Goal: Information Seeking & Learning: Compare options

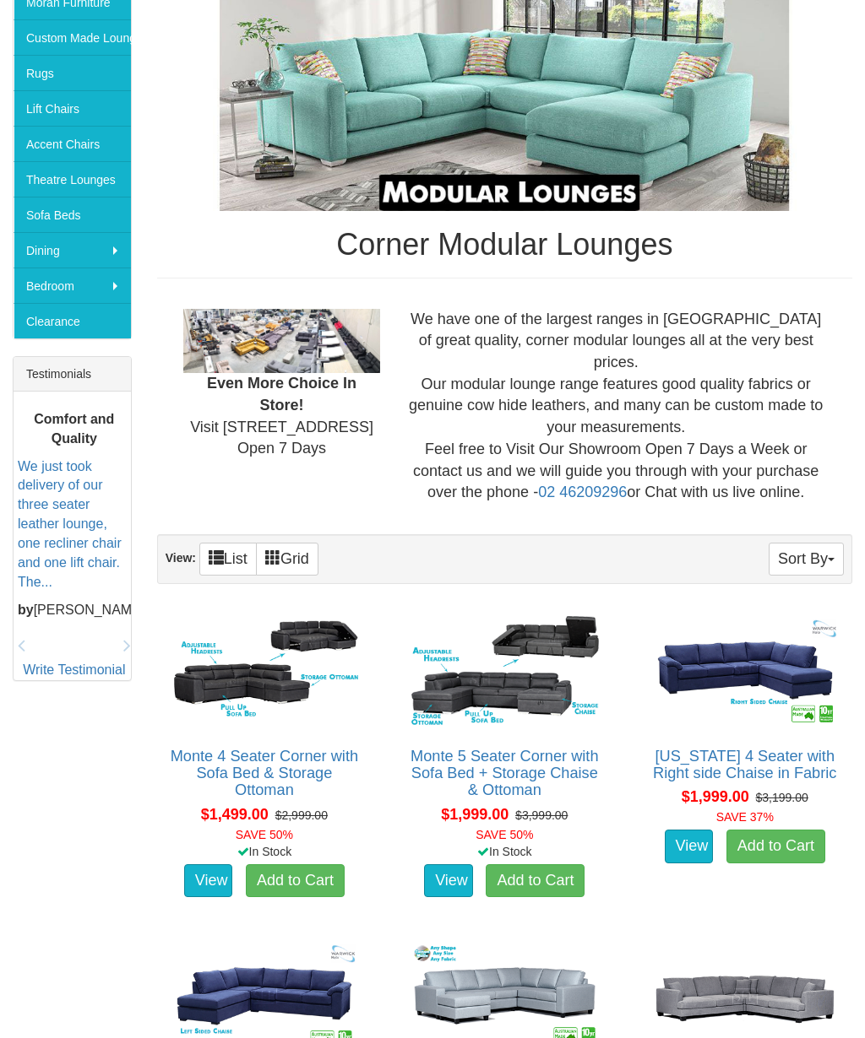
scroll to position [286, 0]
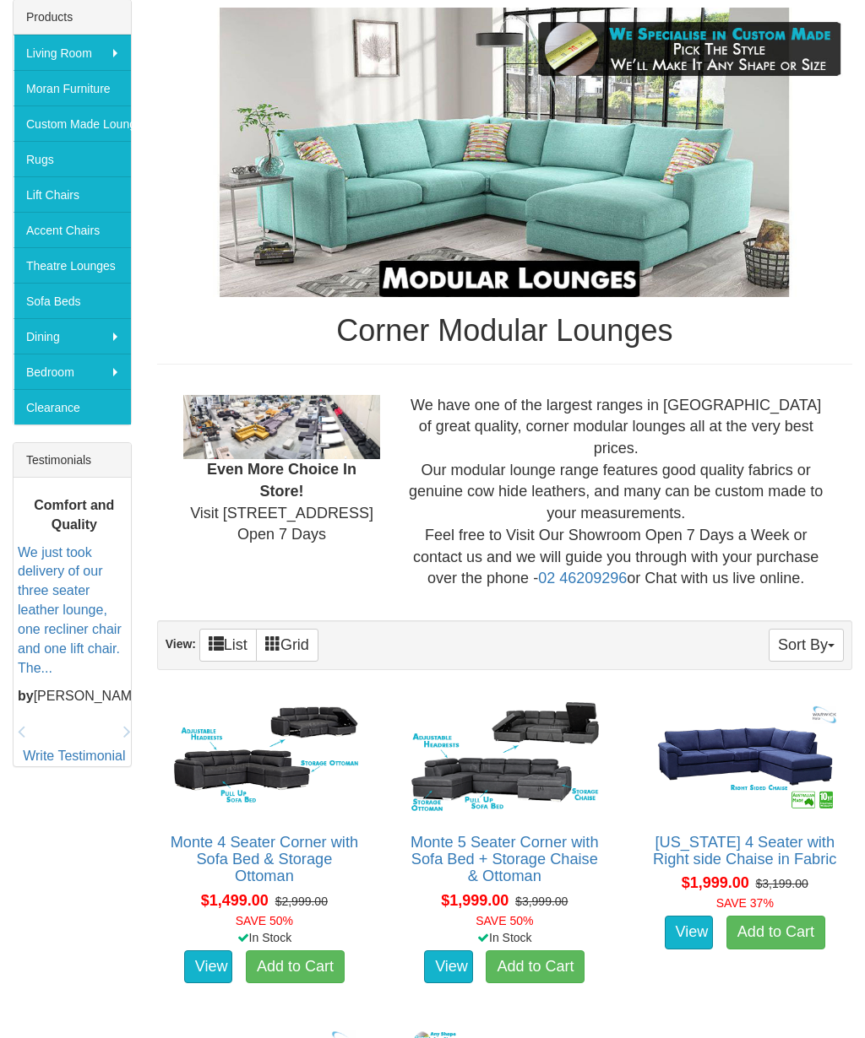
click at [785, 740] on img at bounding box center [745, 757] width 196 height 121
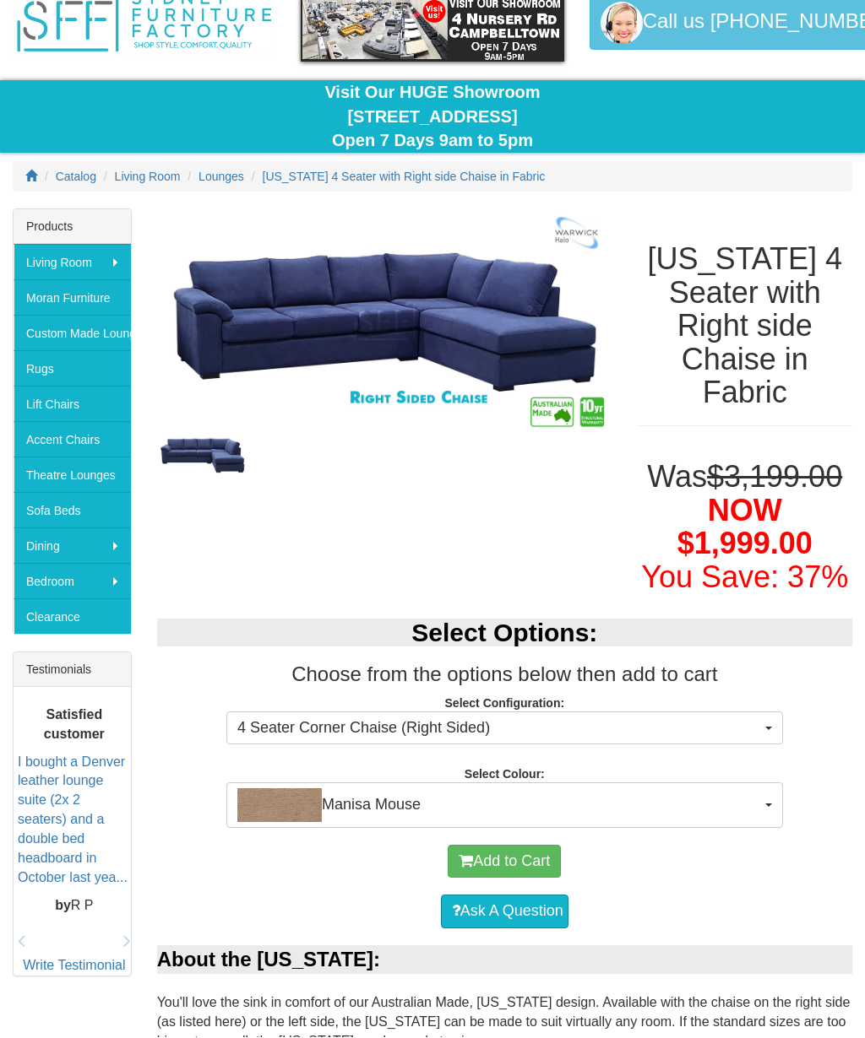
scroll to position [77, 0]
click at [771, 794] on button "Manisa Mouse" at bounding box center [504, 806] width 556 height 46
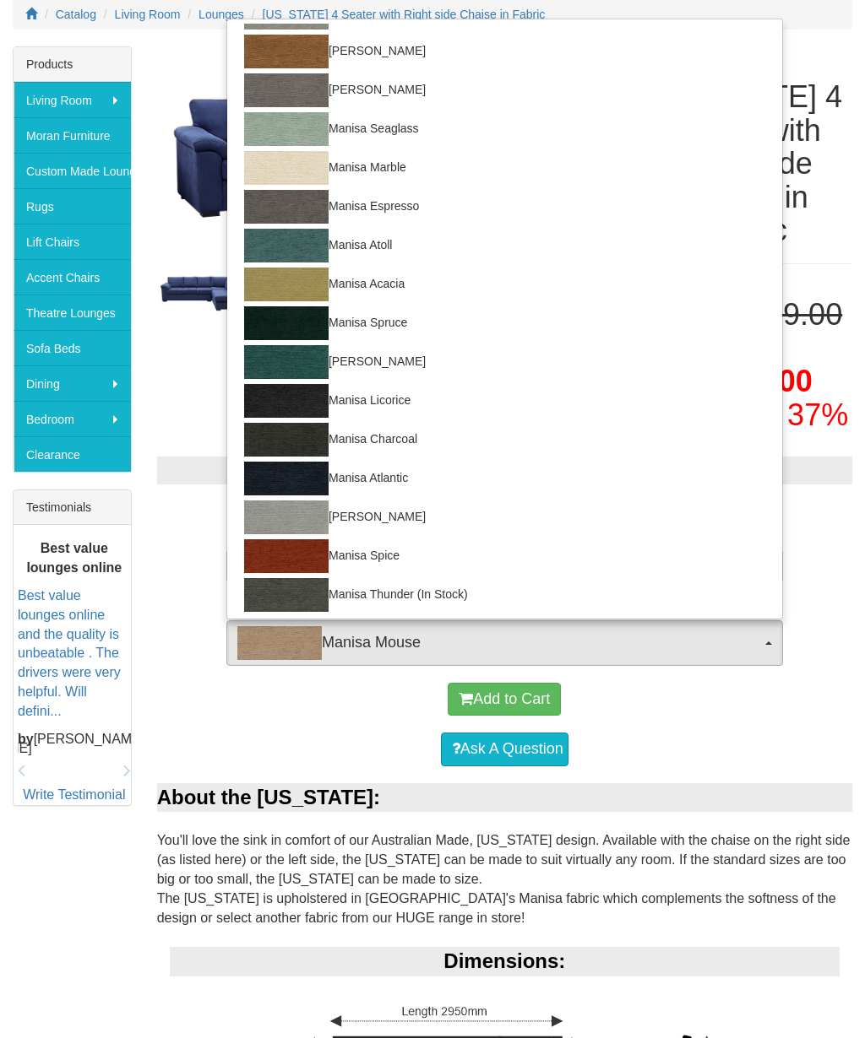
scroll to position [69, 0]
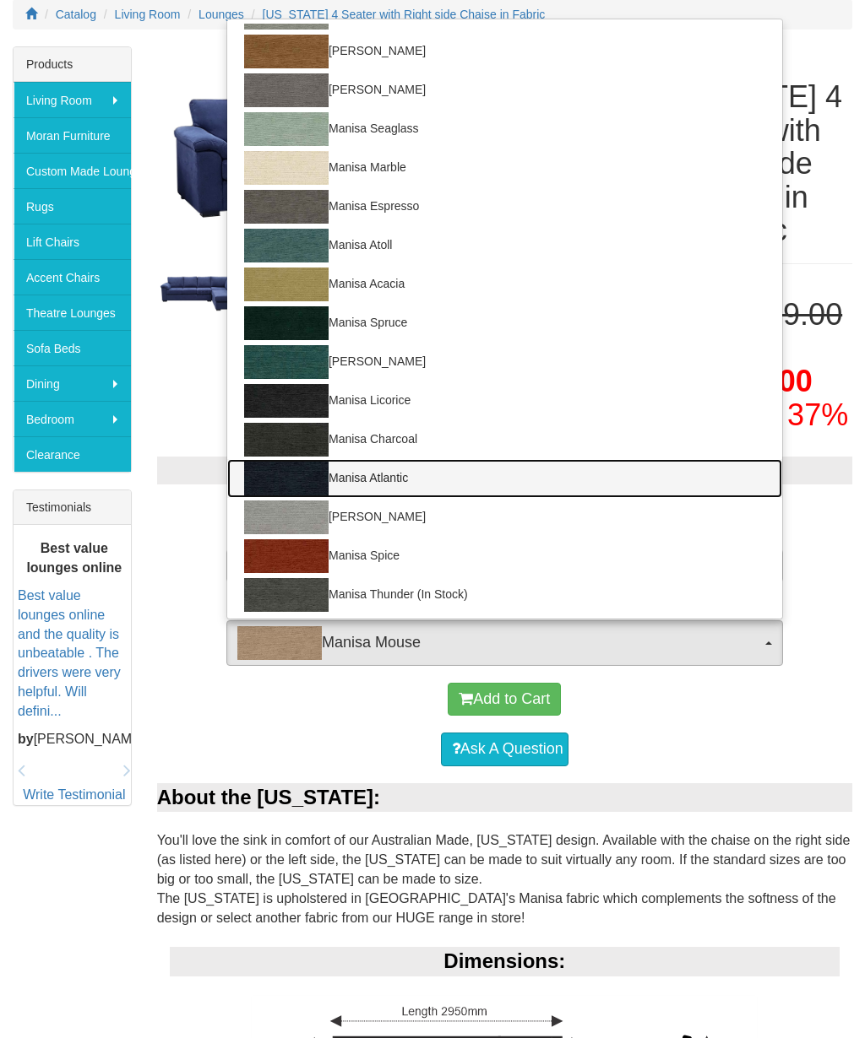
click at [305, 487] on img at bounding box center [286, 479] width 84 height 34
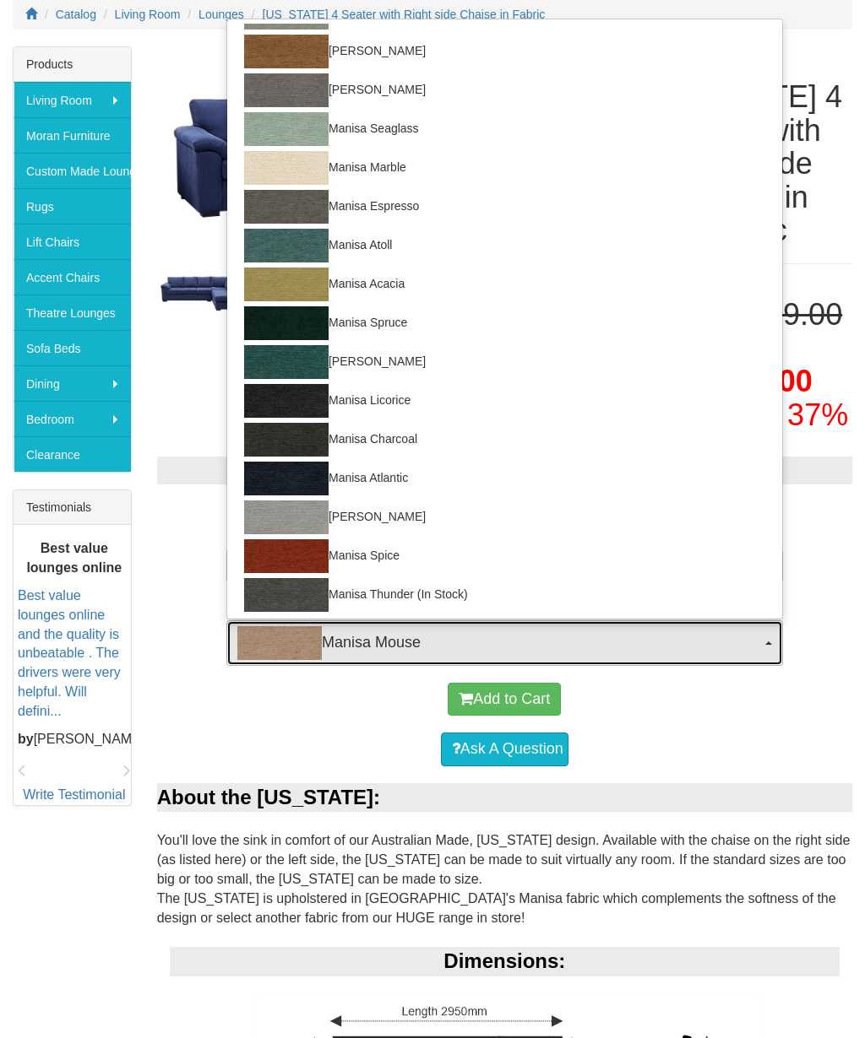
select select "1520"
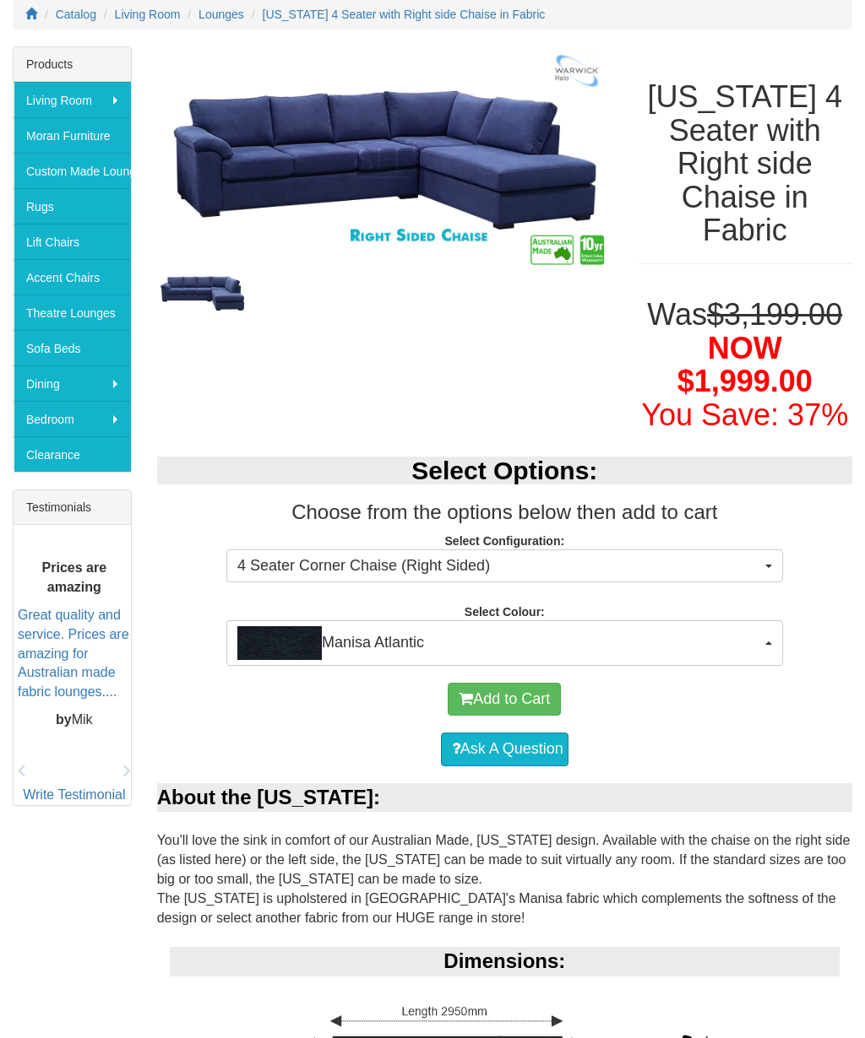
click at [755, 565] on span "4 Seater Corner Chaise (Right Sided)" at bounding box center [498, 567] width 523 height 22
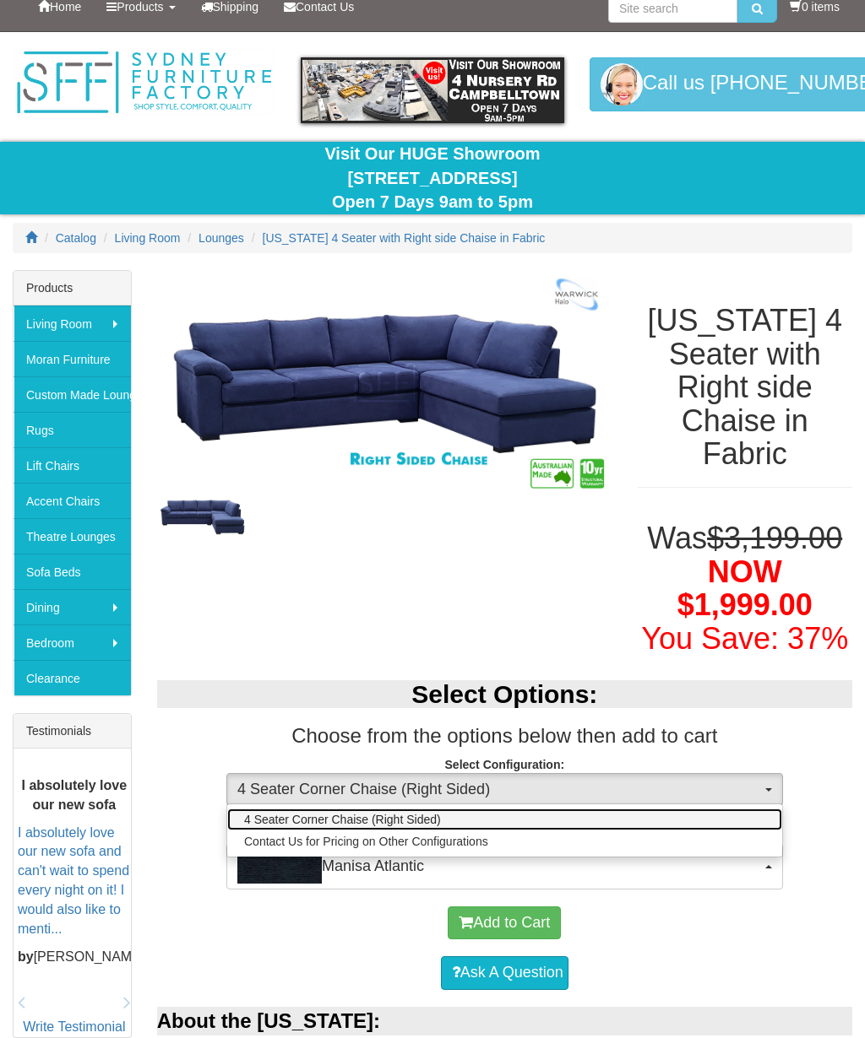
scroll to position [14, 0]
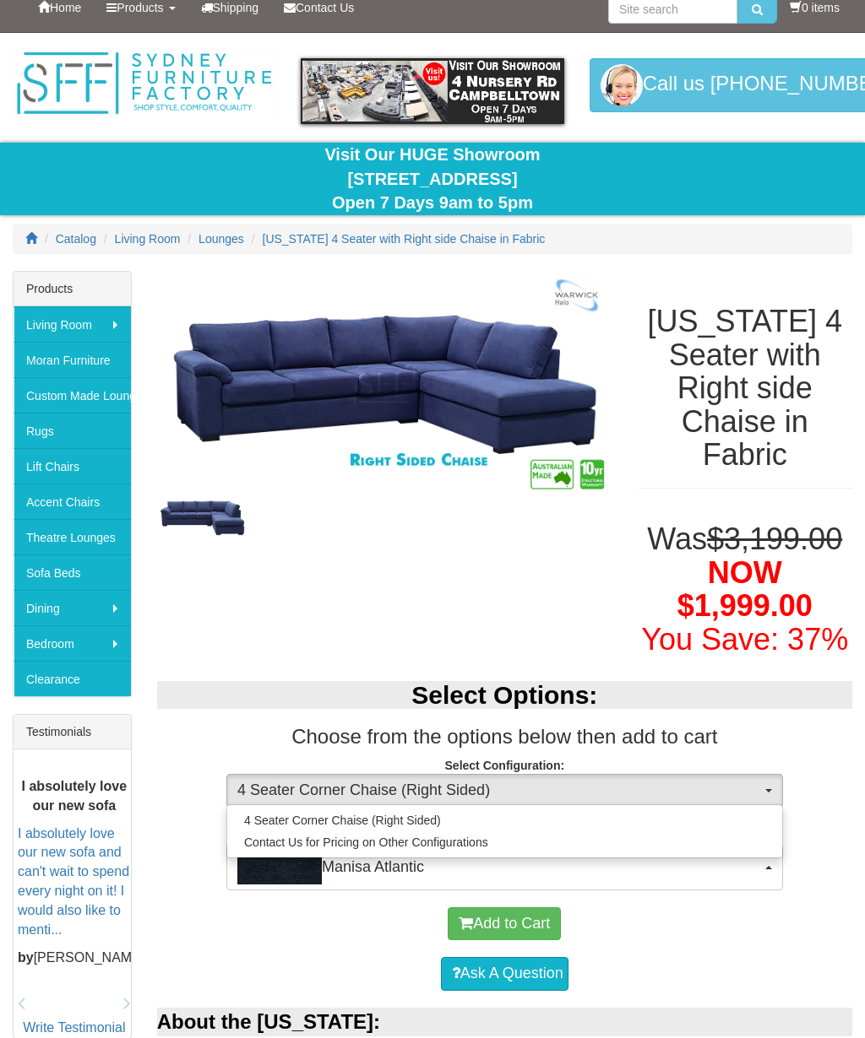
click at [62, 358] on div at bounding box center [432, 519] width 865 height 1038
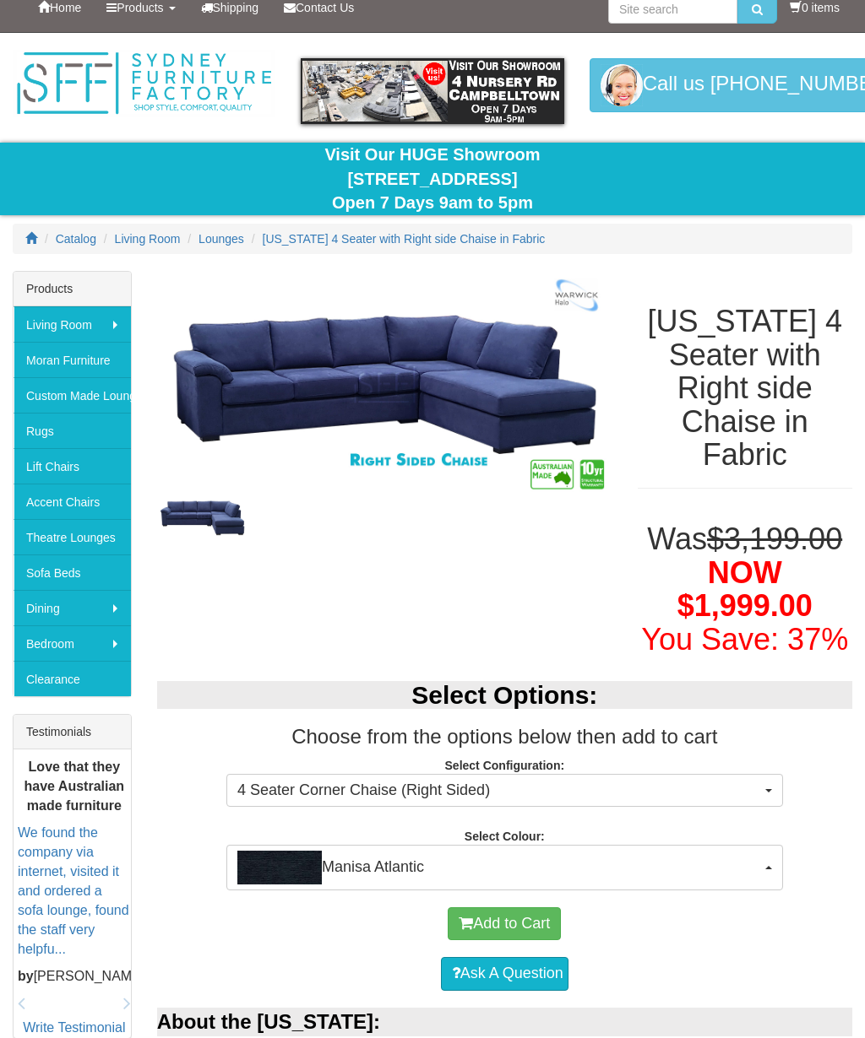
click at [64, 355] on link "Moran Furniture" at bounding box center [72, 359] width 117 height 35
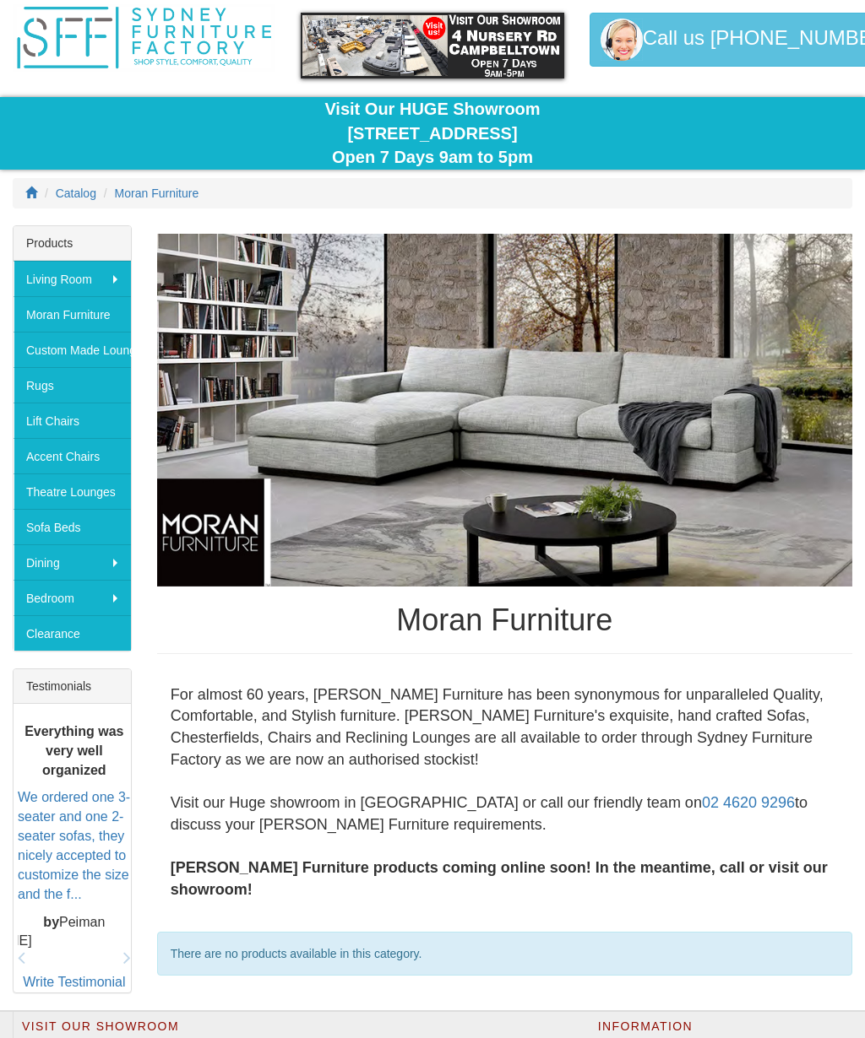
scroll to position [60, 0]
click at [62, 348] on link "Custom Made Lounges" at bounding box center [72, 349] width 117 height 35
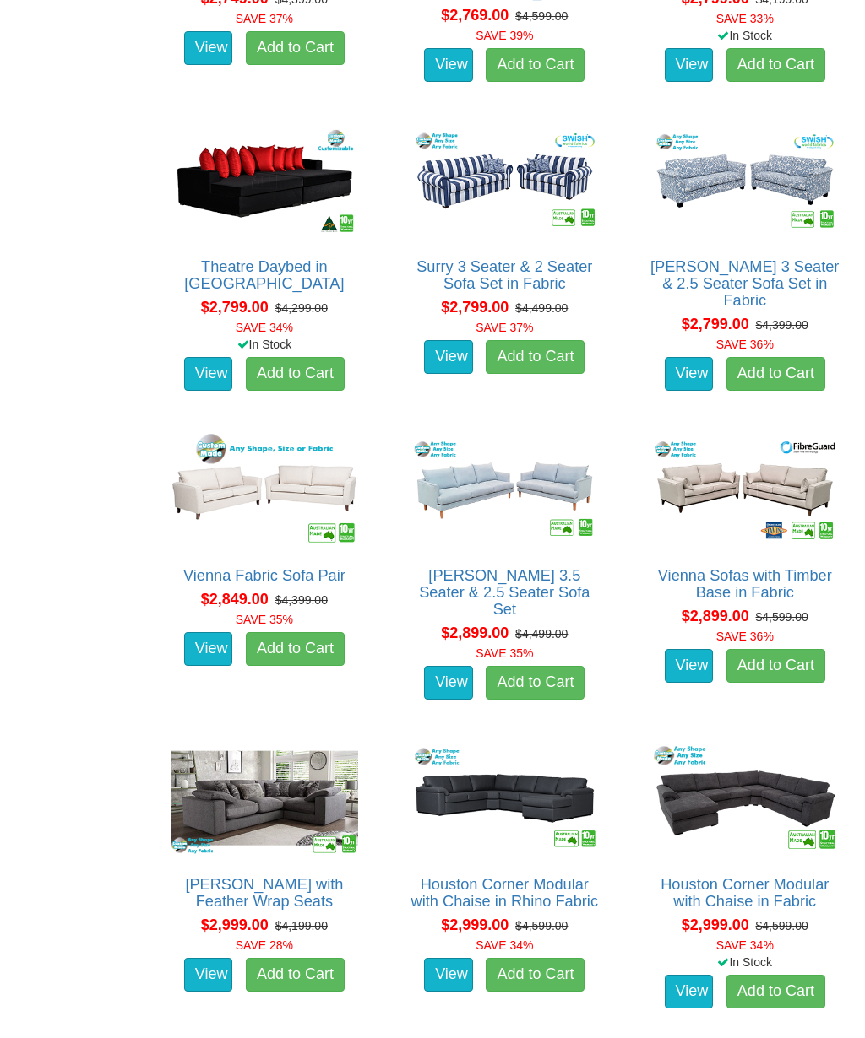
scroll to position [3046, 0]
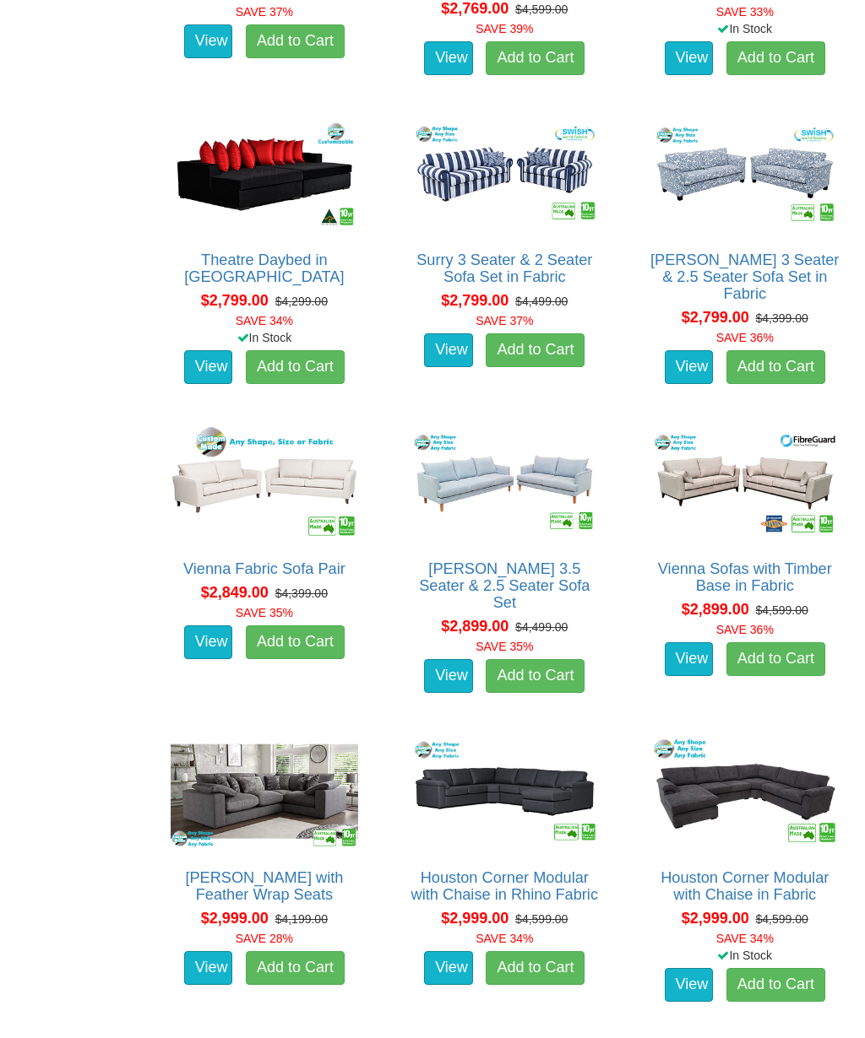
click at [343, 870] on link "Erika Corner with Feather Wrap Seats" at bounding box center [264, 887] width 158 height 34
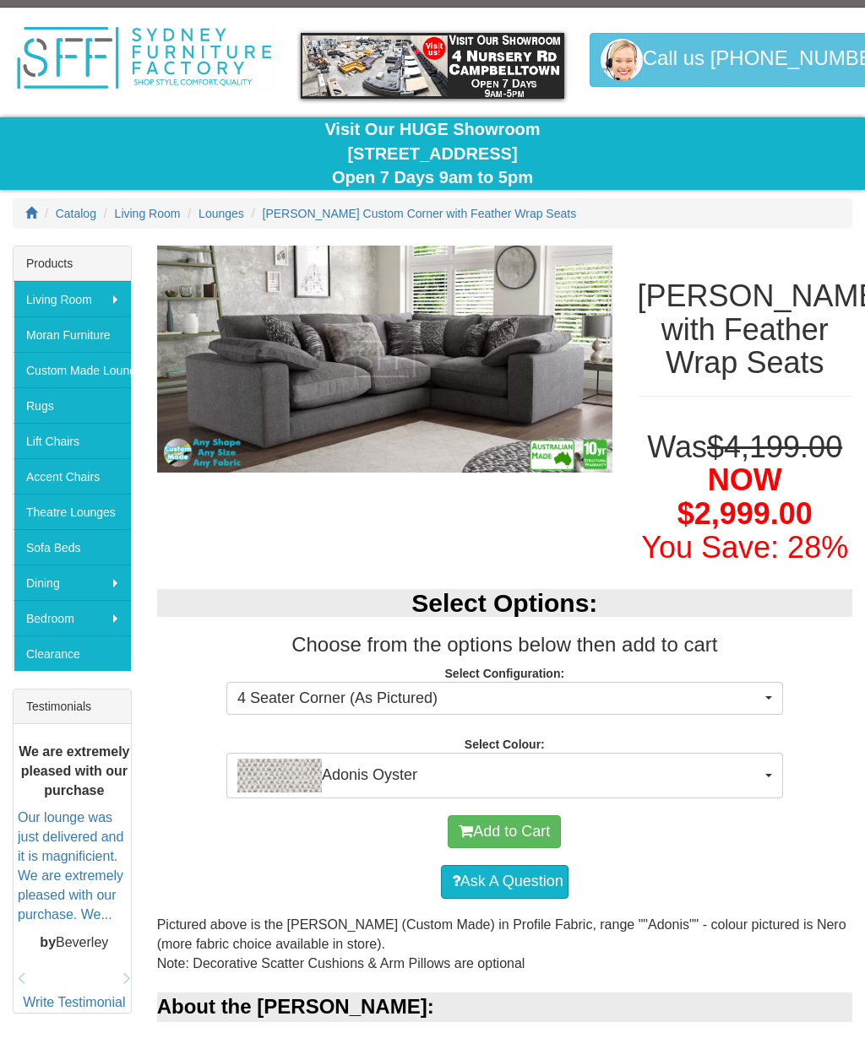
scroll to position [40, 0]
click at [769, 767] on button "Adonis Oyster" at bounding box center [504, 776] width 556 height 46
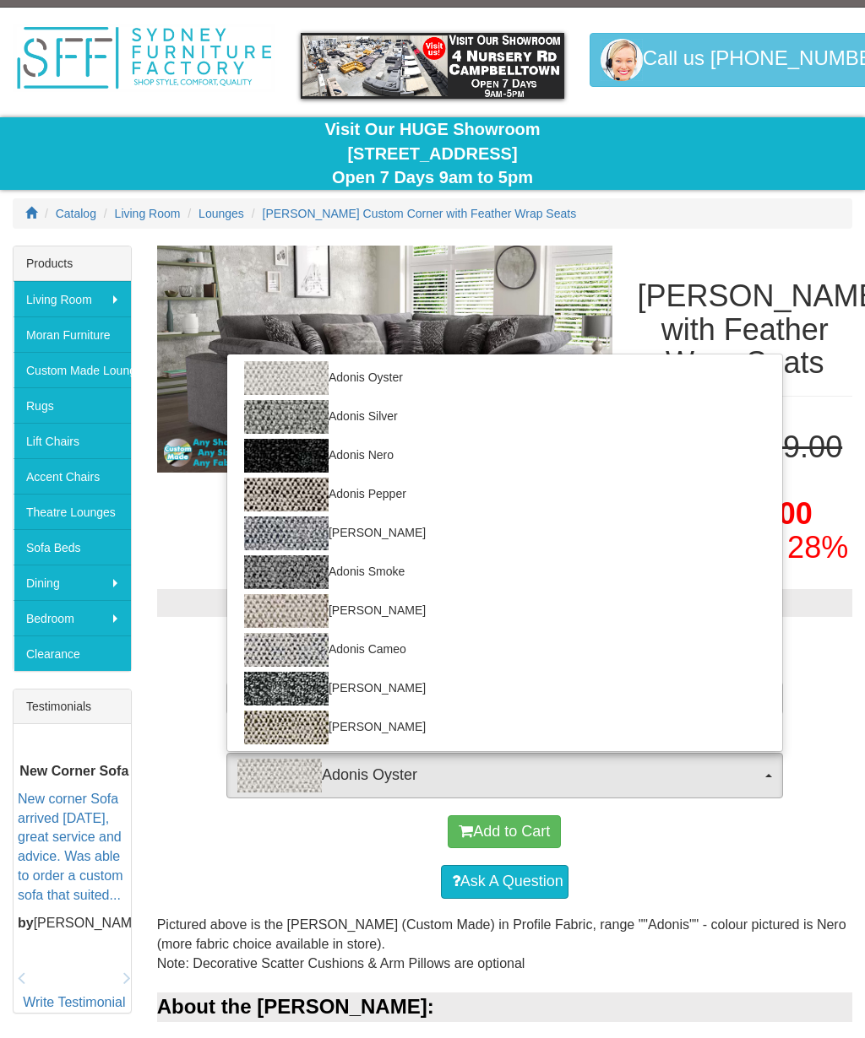
click at [832, 690] on div at bounding box center [432, 519] width 865 height 1038
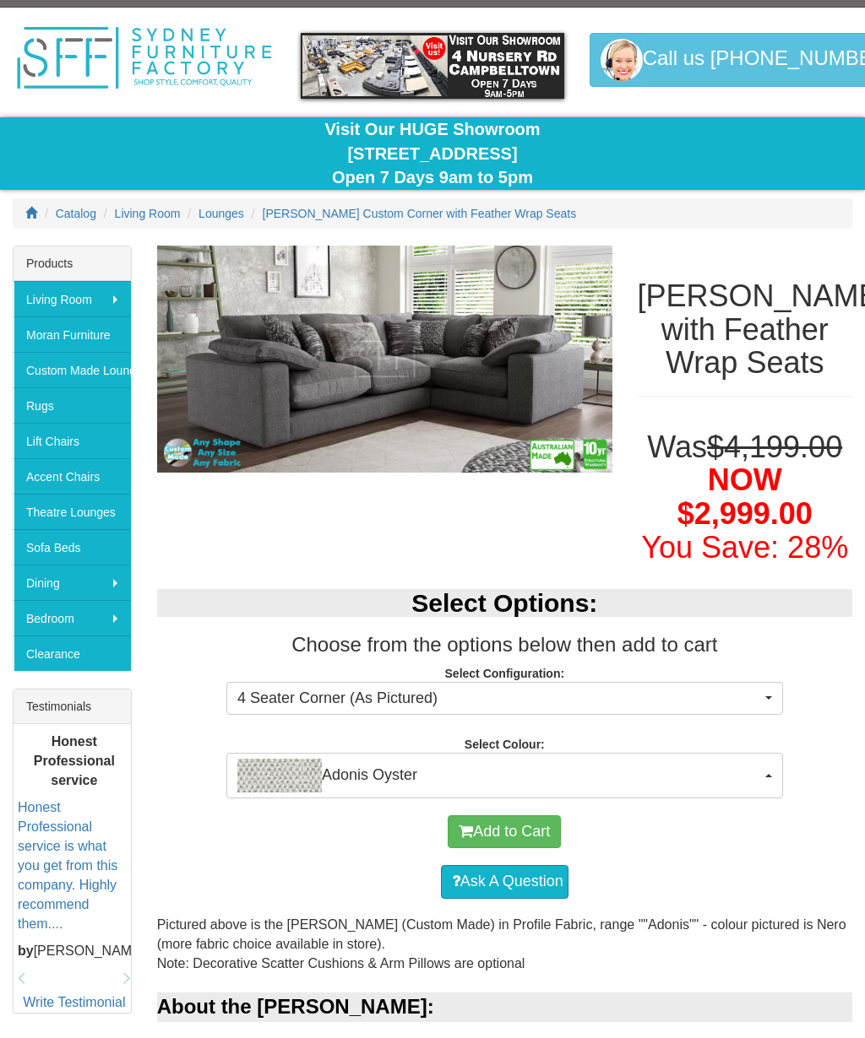
click at [766, 698] on button "4 Seater Corner (As Pictured)" at bounding box center [504, 699] width 556 height 34
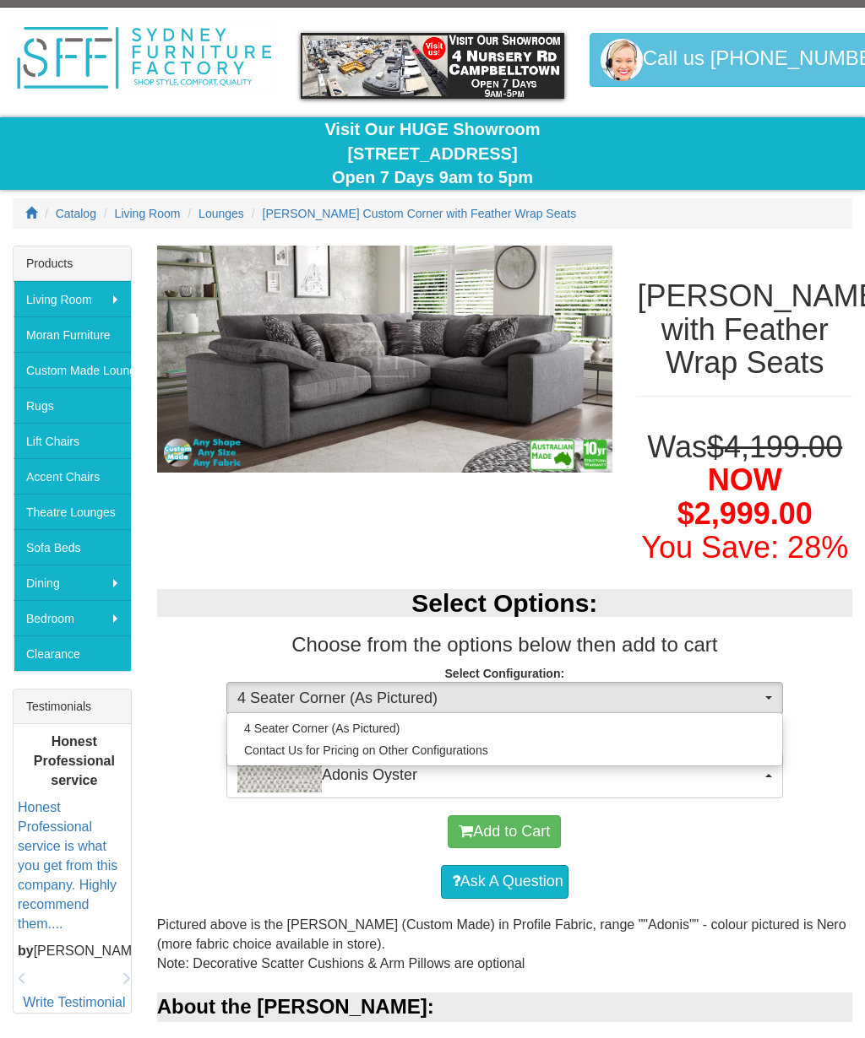
click at [769, 695] on div at bounding box center [432, 519] width 865 height 1038
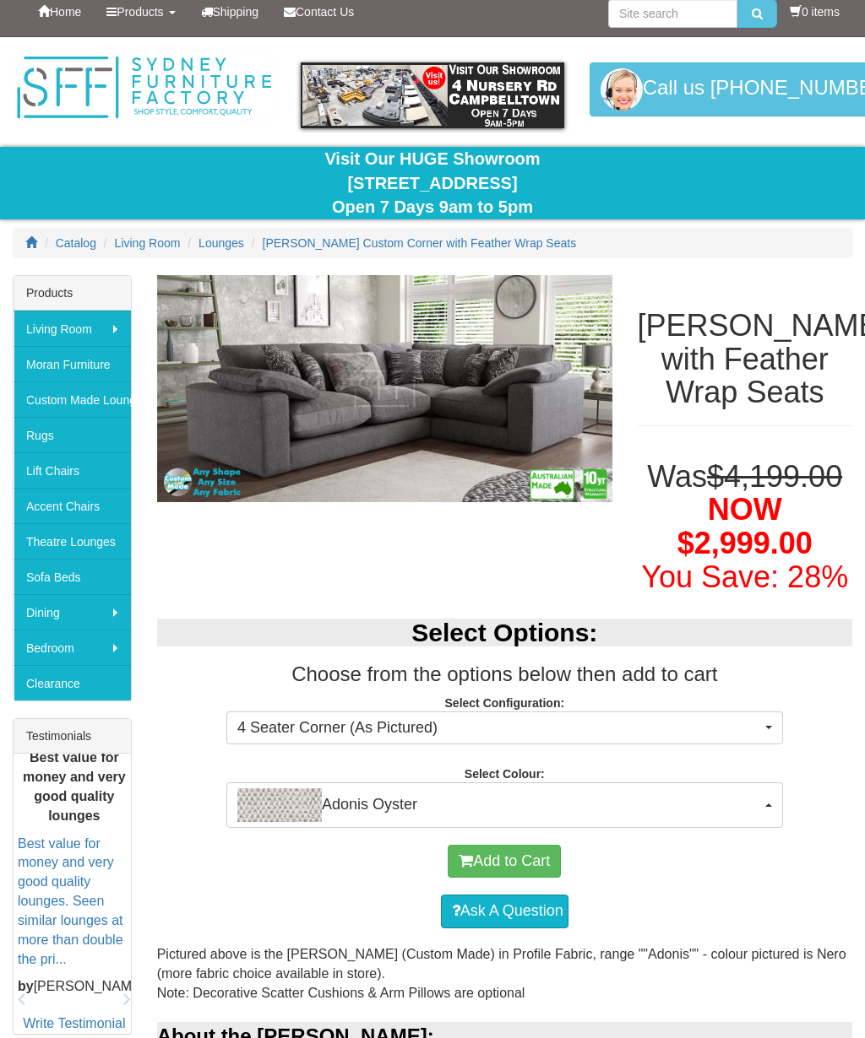
scroll to position [3, 0]
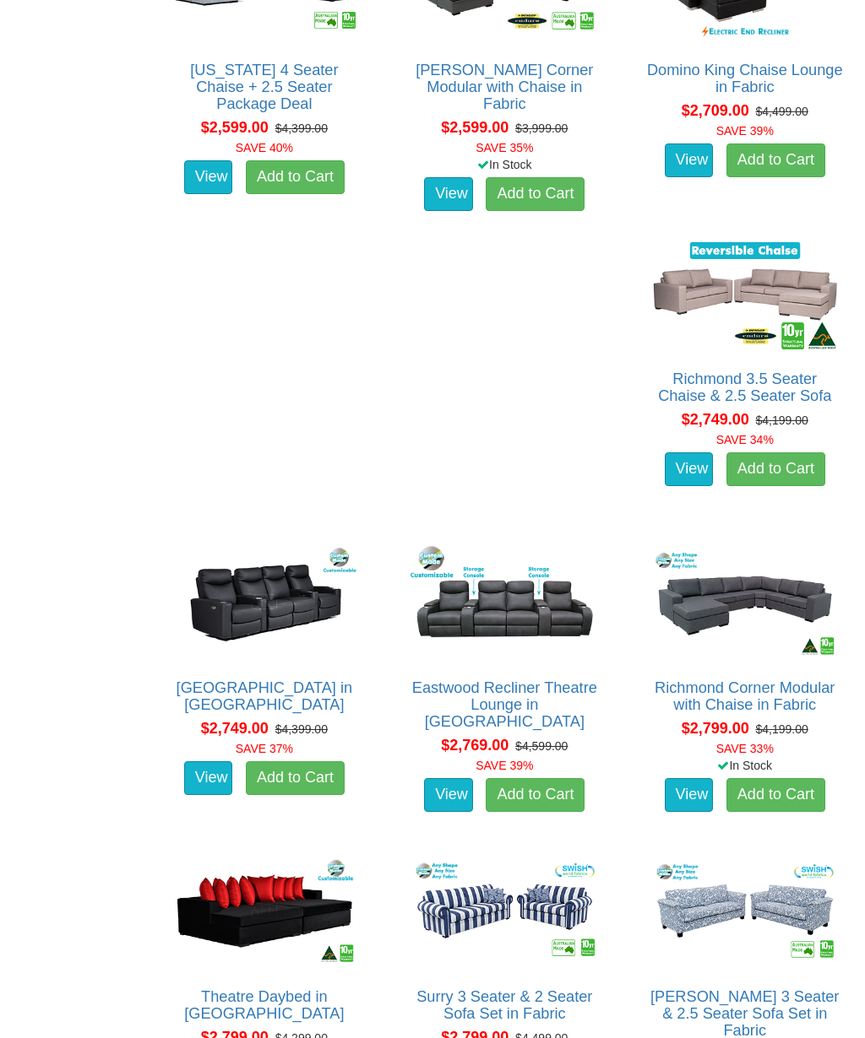
scroll to position [2014, 0]
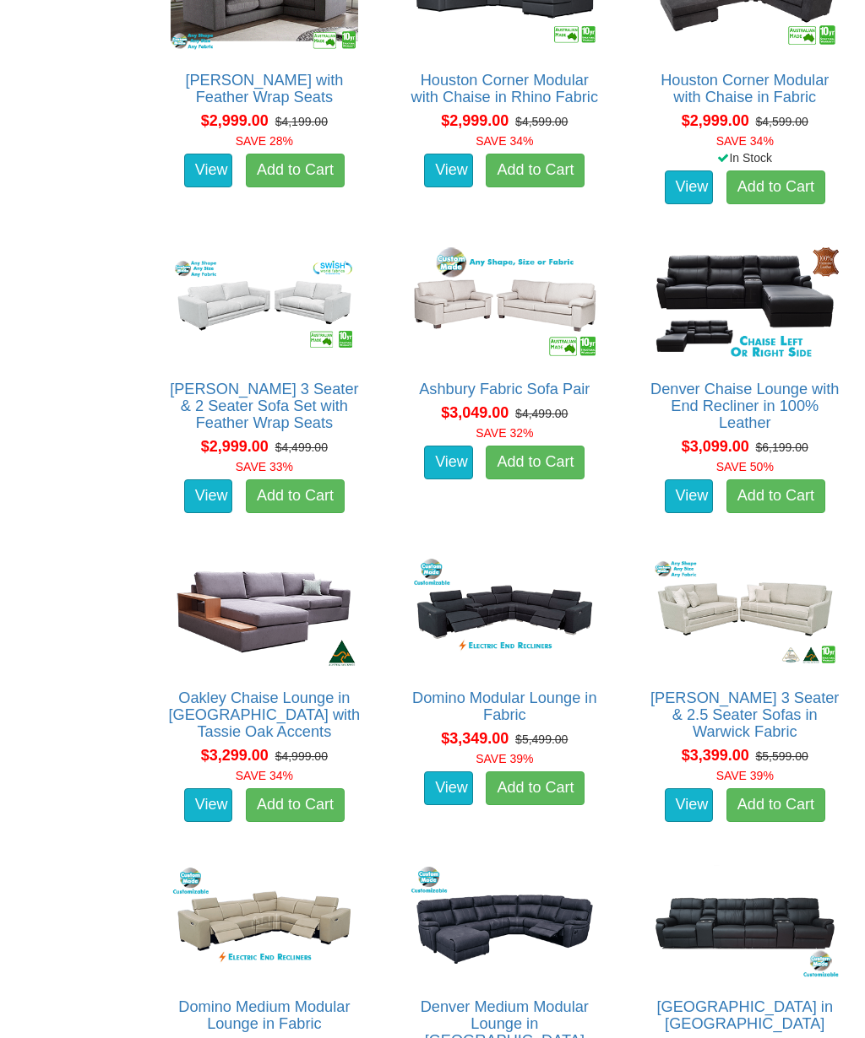
scroll to position [3844, 0]
click at [588, 999] on link "Denver Medium Modular Lounge in [GEOGRAPHIC_DATA]" at bounding box center [504, 1024] width 168 height 51
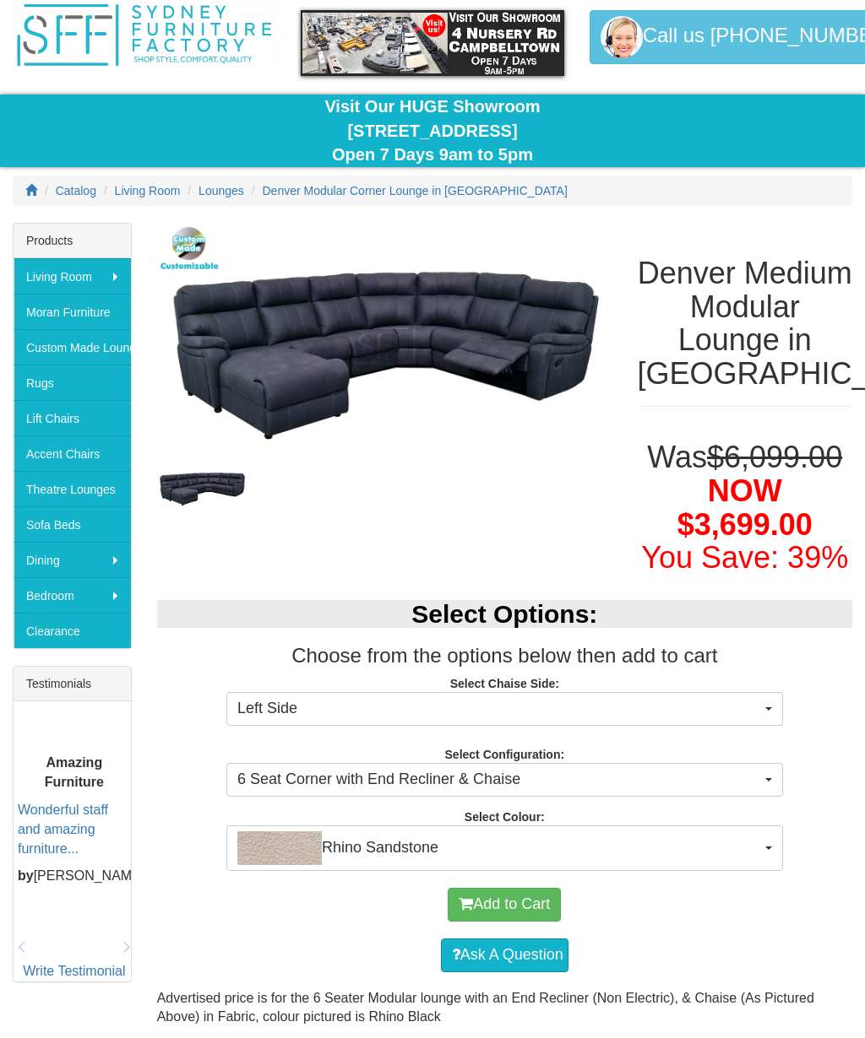
scroll to position [64, 0]
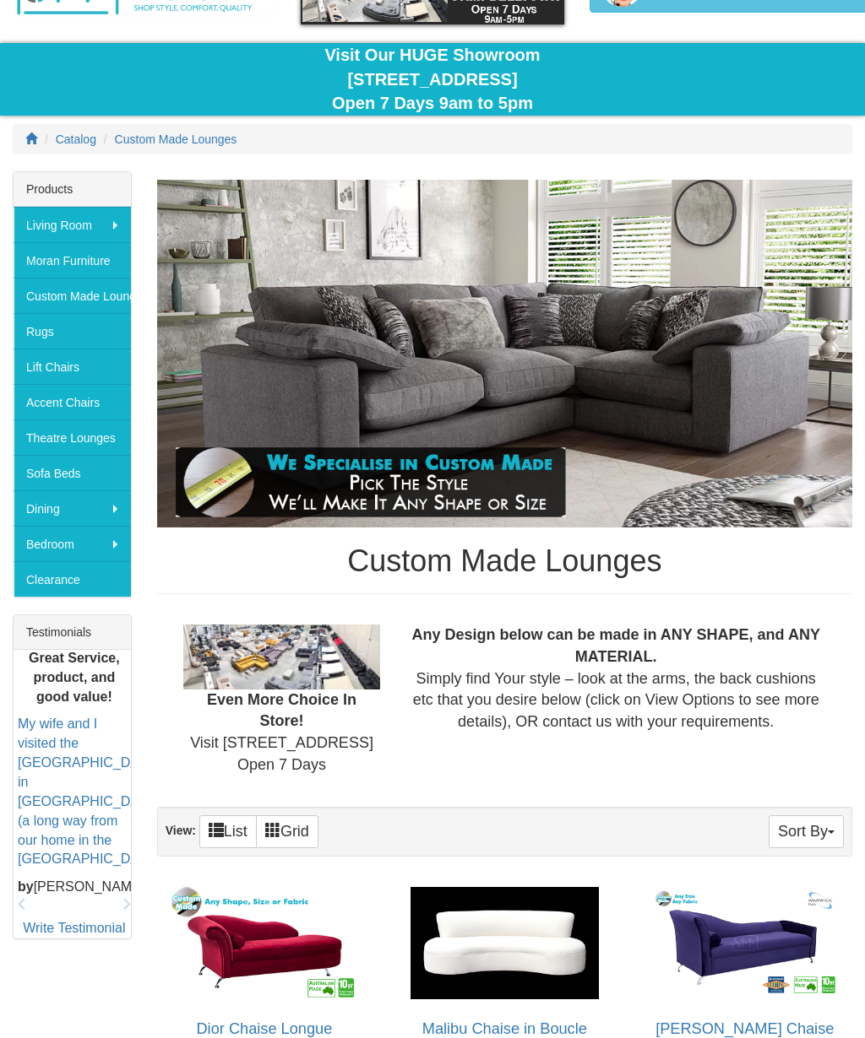
scroll to position [40, 0]
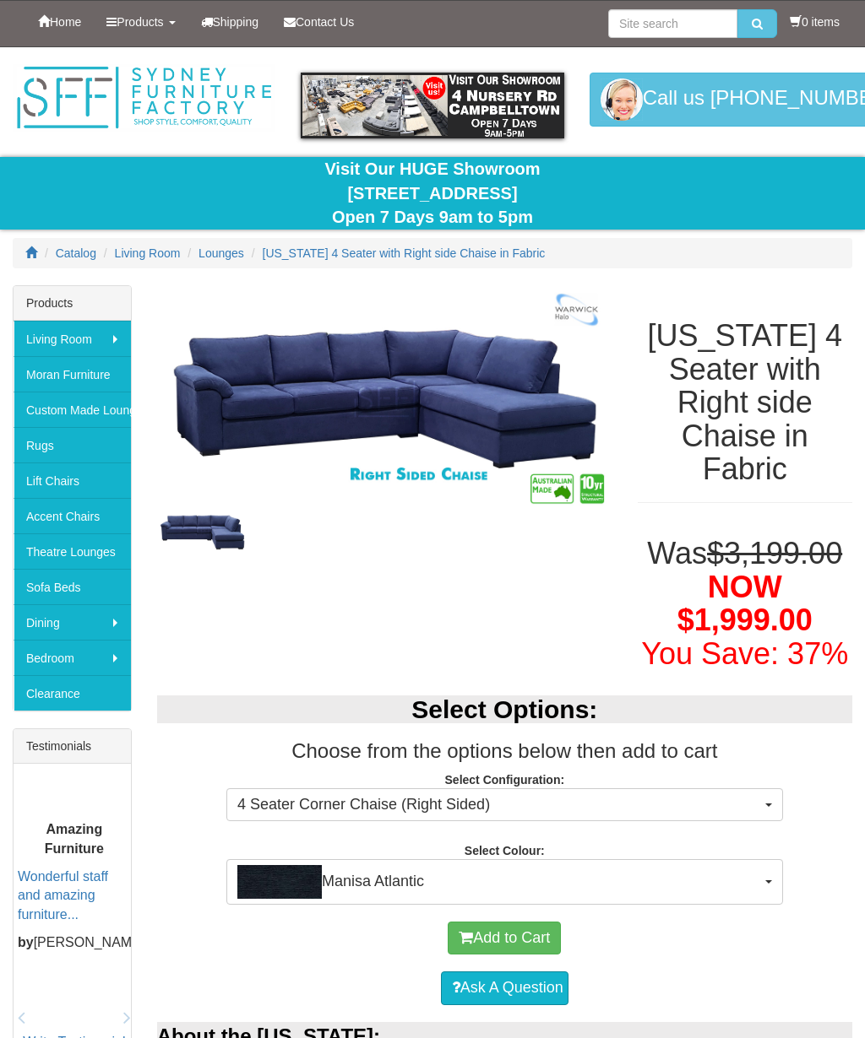
select select "1520"
